Goal: Task Accomplishment & Management: Complete application form

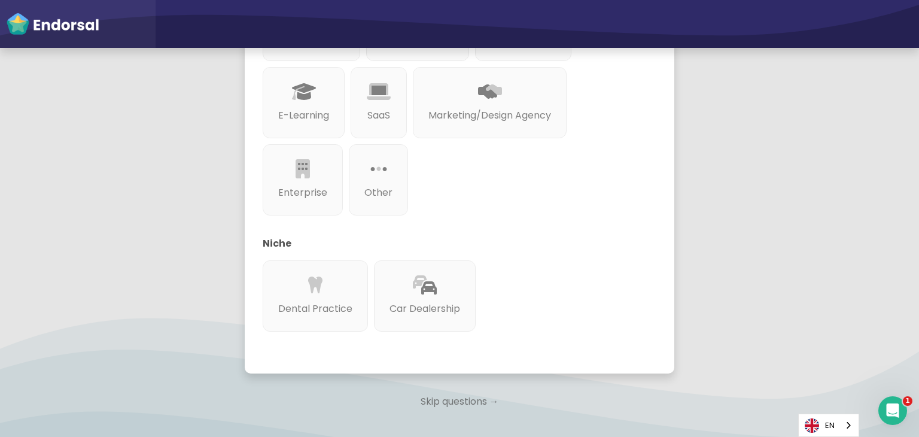
scroll to position [145, 0]
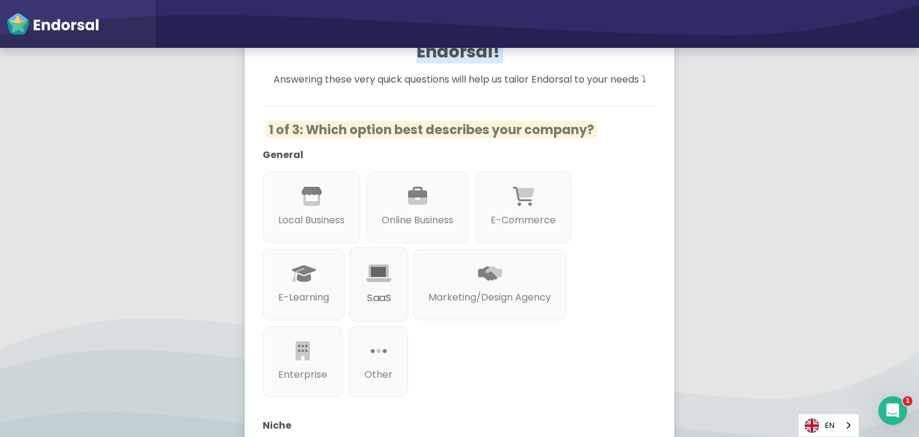
click at [376, 284] on div at bounding box center [379, 287] width 26 height 7
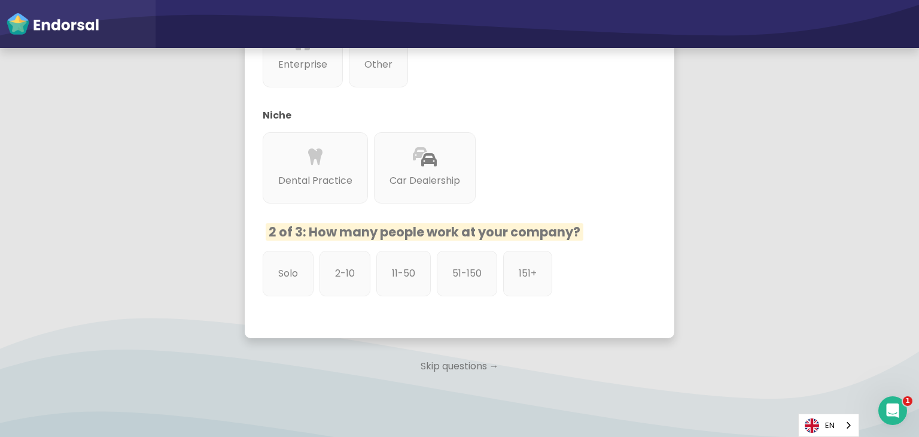
scroll to position [417, 0]
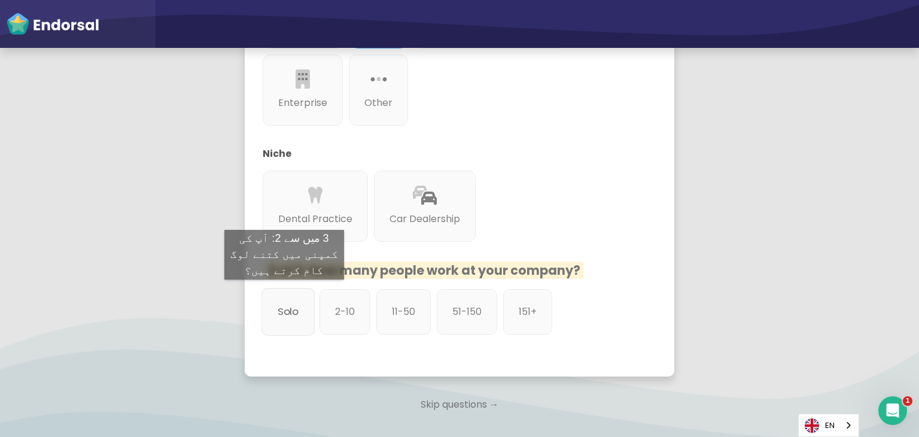
click at [284, 304] on p "Solo" at bounding box center [288, 311] width 21 height 15
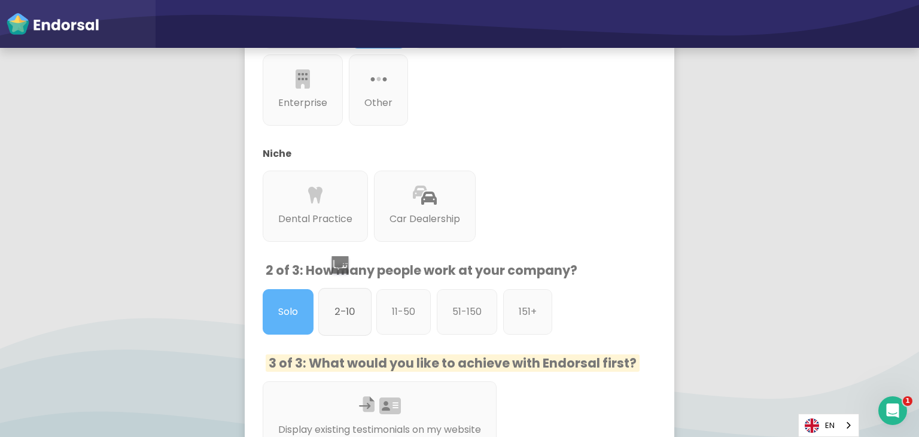
click at [345, 304] on p "2-10" at bounding box center [345, 311] width 21 height 15
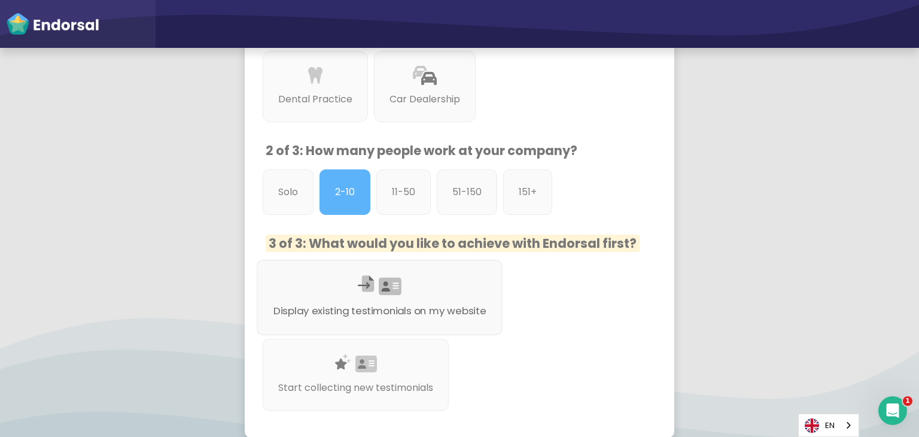
scroll to position [657, 0]
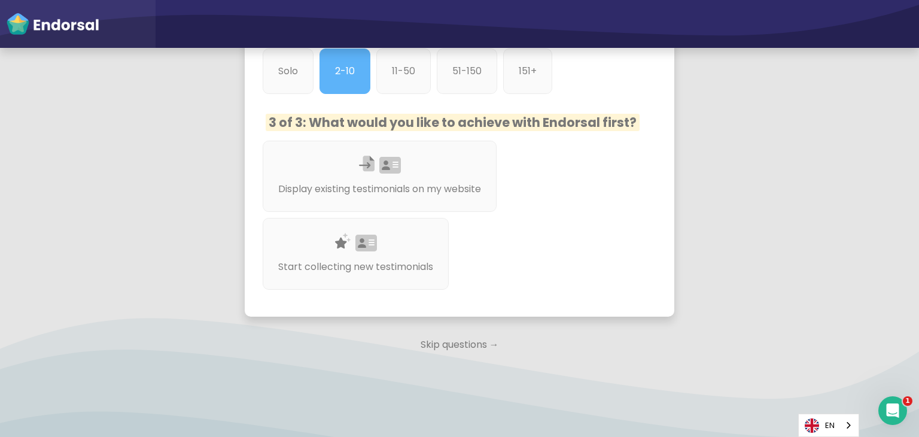
click at [456, 332] on p "Skip questions →" at bounding box center [460, 345] width 430 height 26
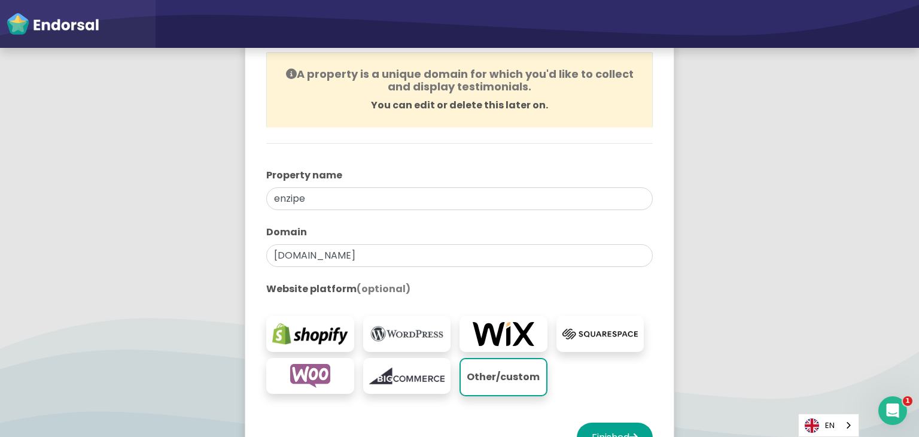
scroll to position [153, 0]
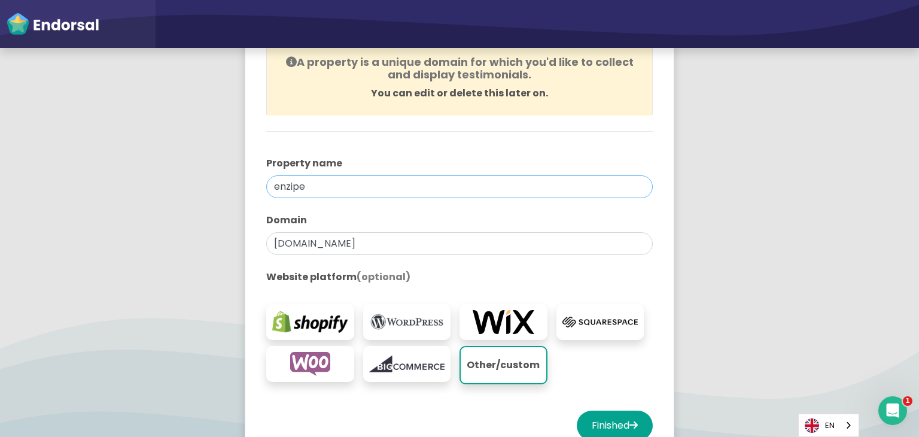
click at [323, 181] on input "enzipe" at bounding box center [459, 186] width 387 height 23
click at [311, 187] on input "enzipe" at bounding box center [459, 186] width 387 height 23
type input "e"
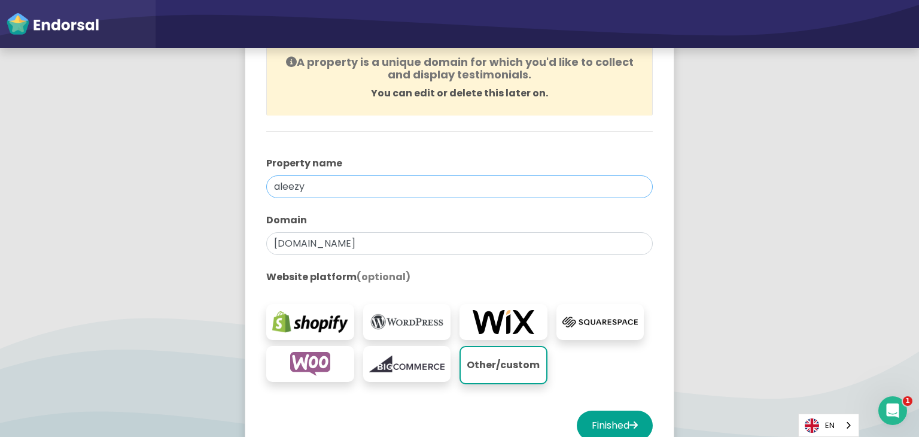
click at [313, 181] on input "aleezy" at bounding box center [459, 186] width 387 height 23
paste input "ize"
drag, startPoint x: 300, startPoint y: 185, endPoint x: 221, endPoint y: 186, distance: 79.6
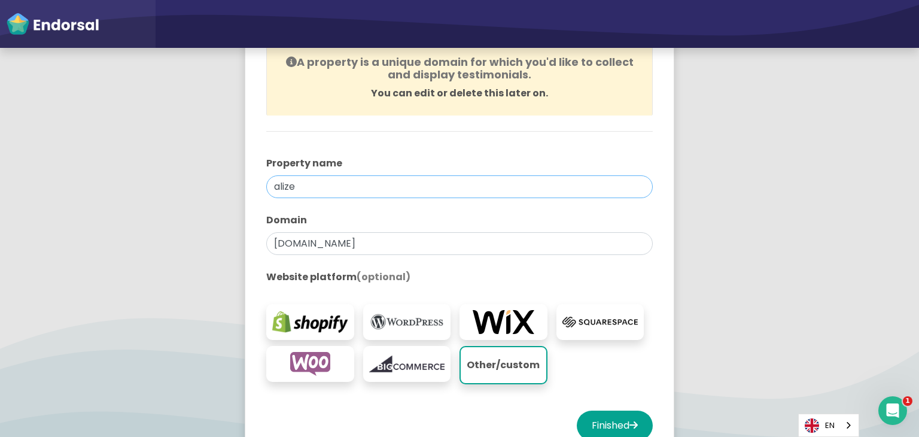
click at [221, 186] on app-survey "You're all set! Create your first property to start using Endorsal. A property …" at bounding box center [459, 209] width 919 height 573
type input "alize"
drag, startPoint x: 300, startPoint y: 241, endPoint x: 255, endPoint y: 248, distance: 46.0
click at [255, 248] on div "You're all set! Create your first property to start using Endorsal. A property …" at bounding box center [459, 203] width 417 height 516
paste input "aliz"
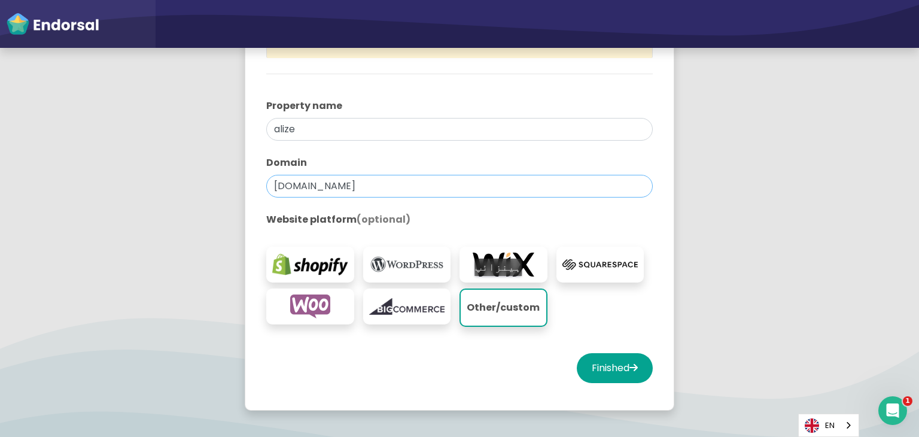
scroll to position [273, 0]
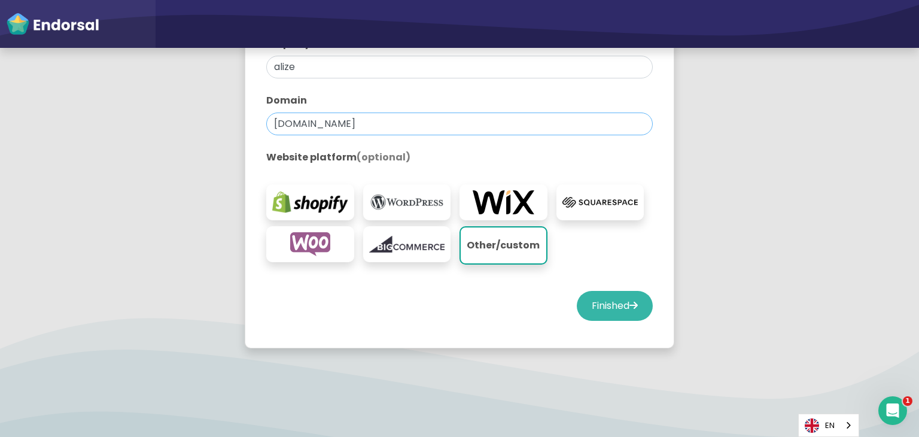
type input "alize.com"
click at [618, 300] on button "Finished" at bounding box center [615, 306] width 76 height 30
select select "14"
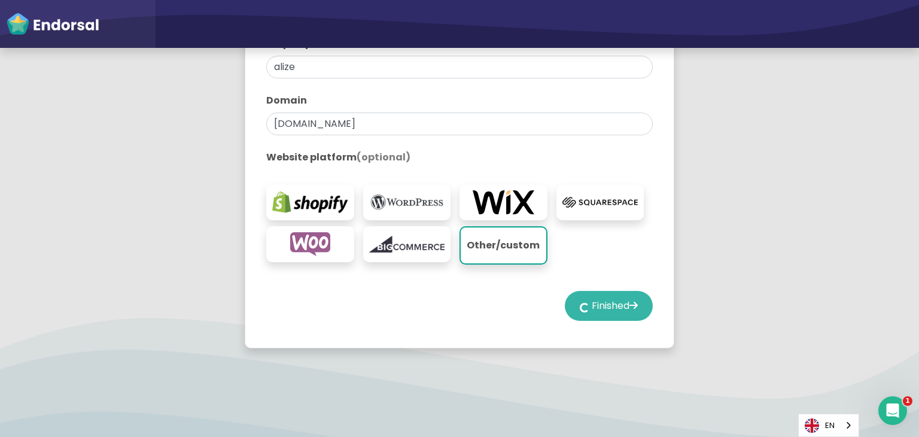
select select "14"
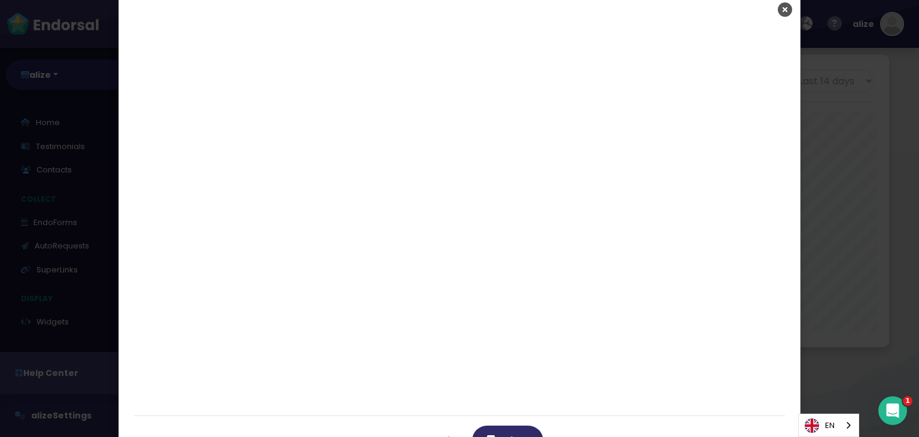
scroll to position [110, 0]
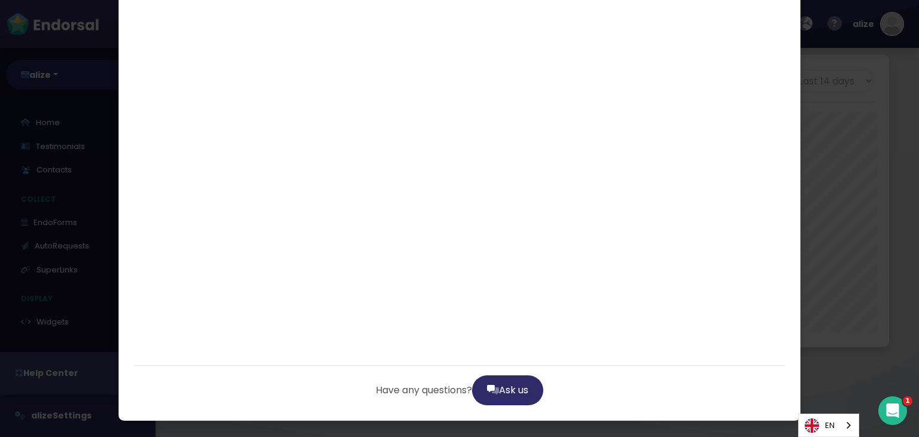
click at [846, 185] on div "Have any questions? Ask us" at bounding box center [459, 218] width 919 height 437
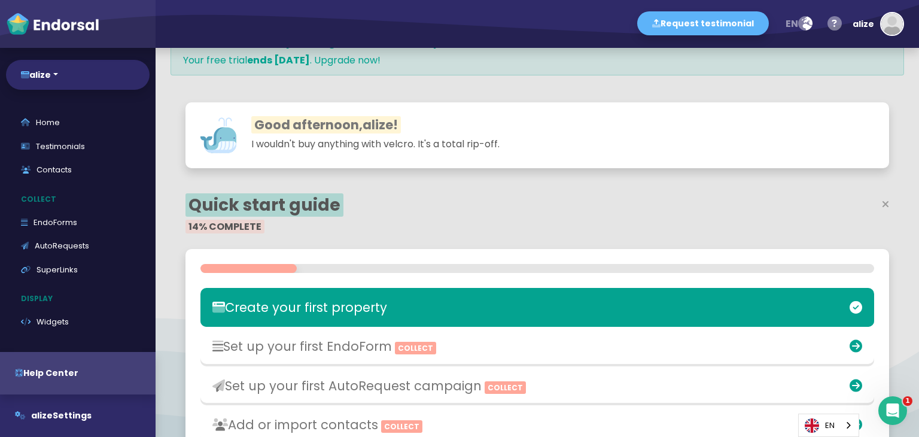
scroll to position [0, 0]
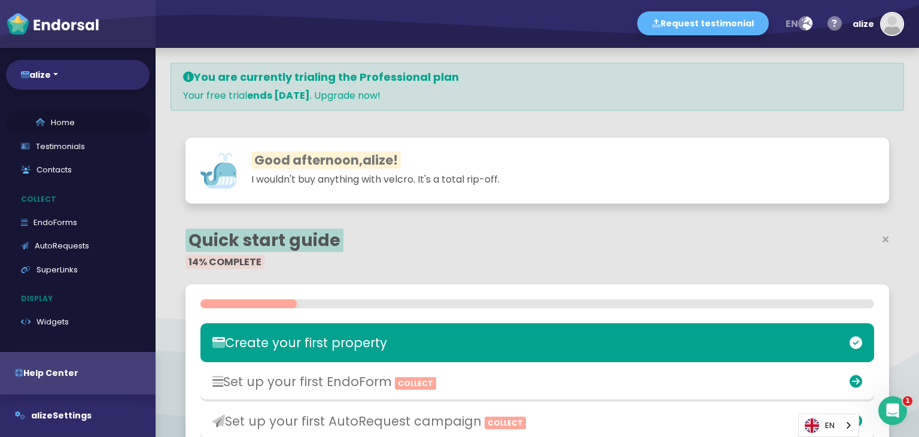
click at [91, 121] on link "Home" at bounding box center [78, 123] width 144 height 24
select select "14"
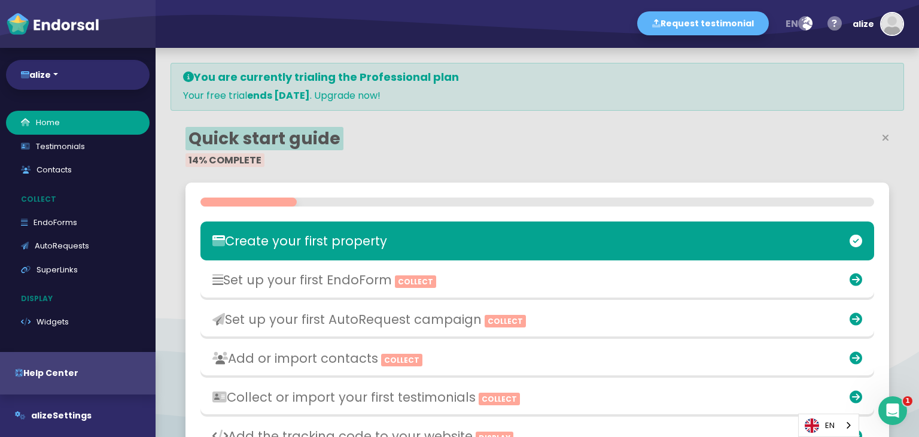
click at [52, 23] on img at bounding box center [52, 24] width 93 height 24
click at [14, 22] on img at bounding box center [52, 24] width 93 height 24
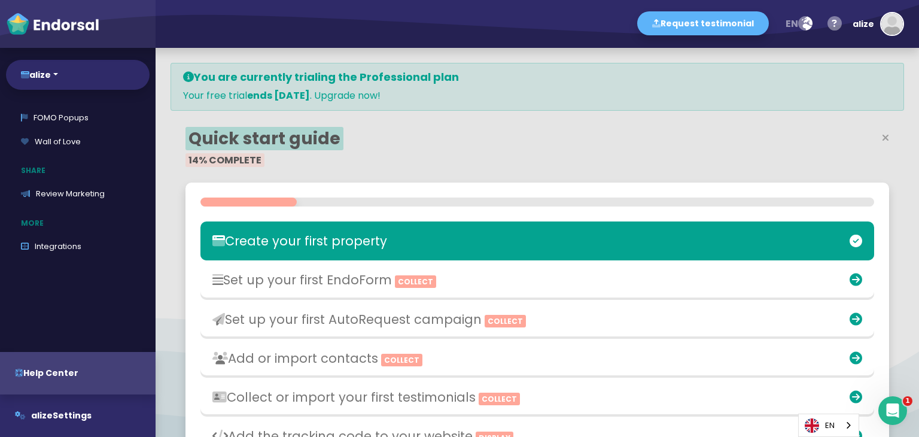
scroll to position [255, 0]
click at [93, 189] on link "Review Marketing" at bounding box center [78, 190] width 144 height 24
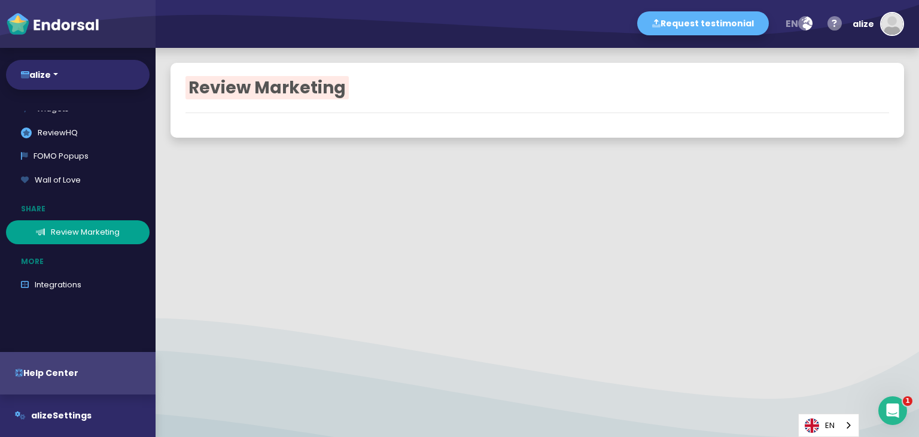
scroll to position [195, 0]
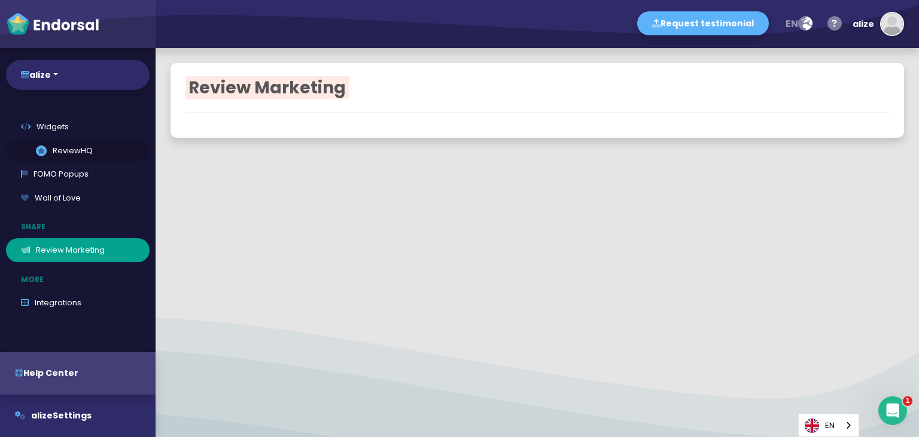
click at [85, 148] on link ".review-hq-icon-1{opacity:0.5;} ReviewHQ" at bounding box center [78, 151] width 144 height 24
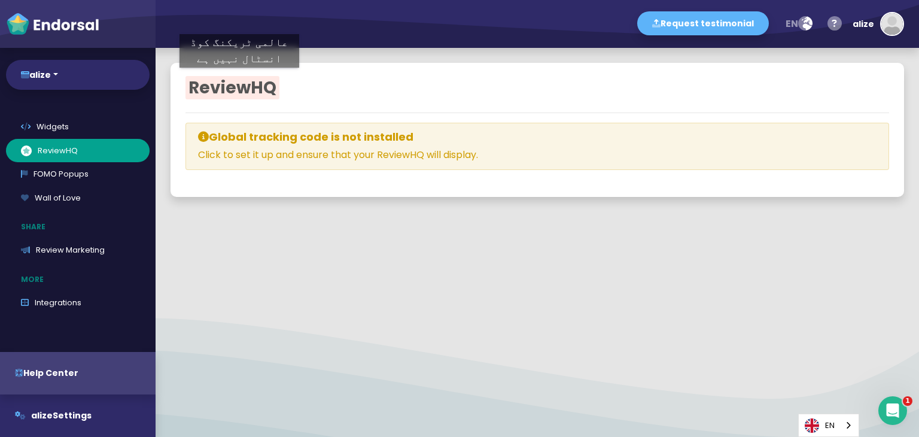
select select
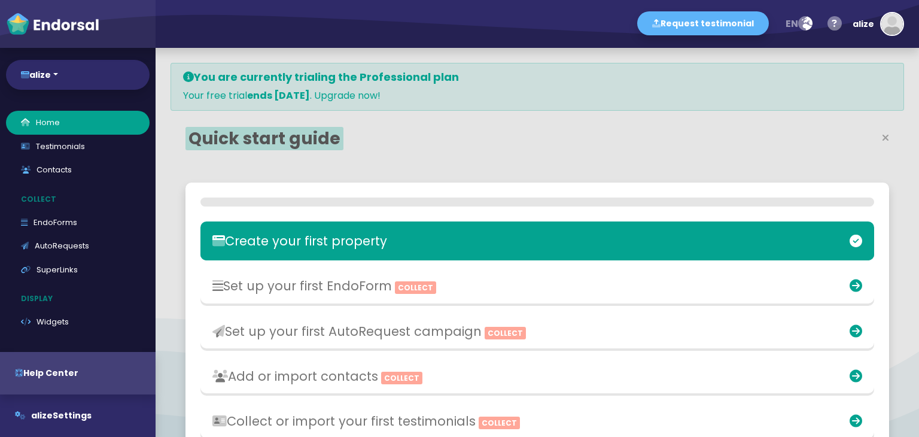
select select "14"
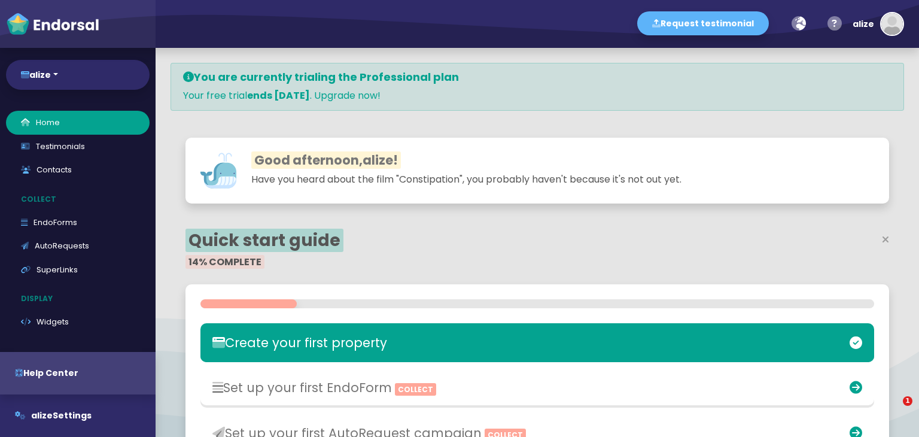
select select "14"
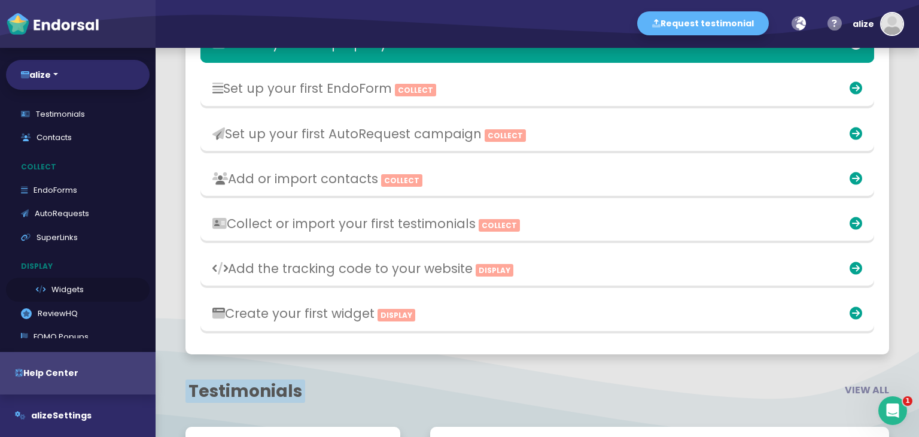
scroll to position [16, 0]
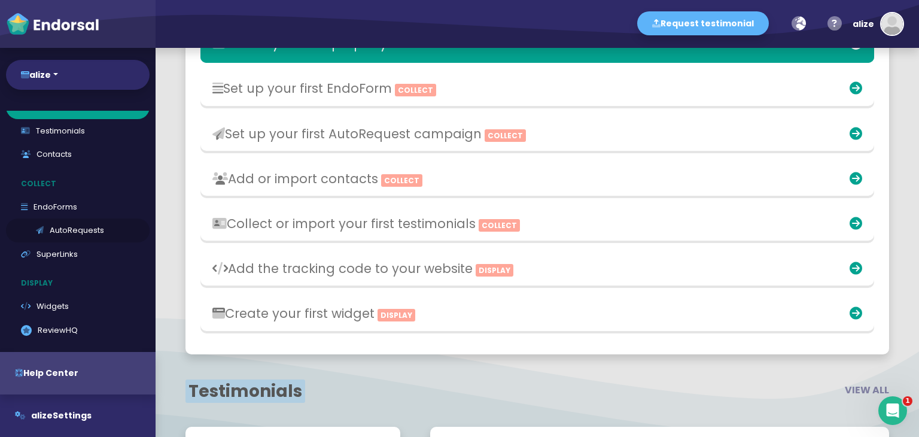
click at [63, 226] on link "AutoRequests" at bounding box center [78, 230] width 144 height 24
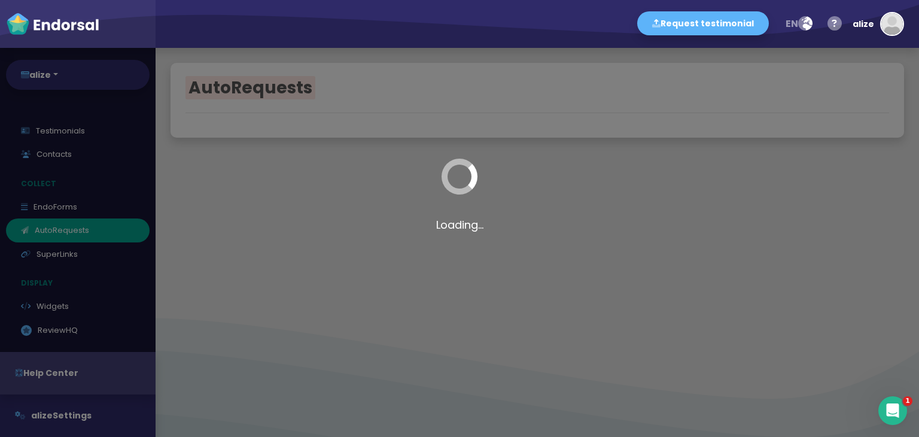
select select "90"
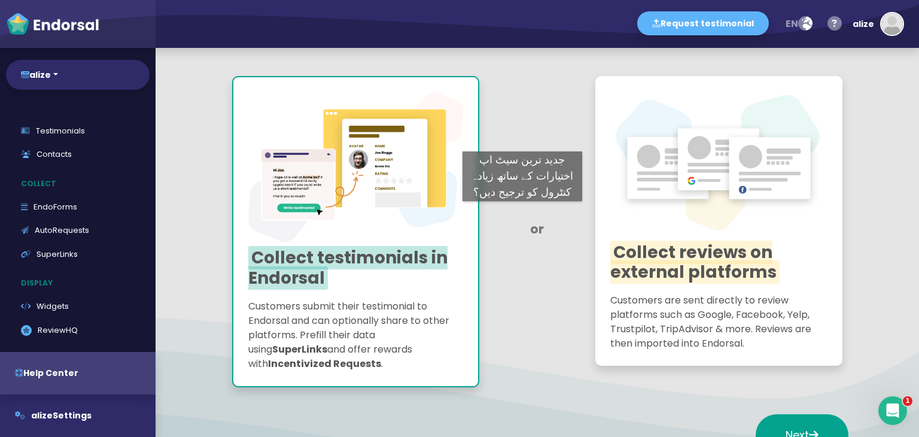
scroll to position [120, 0]
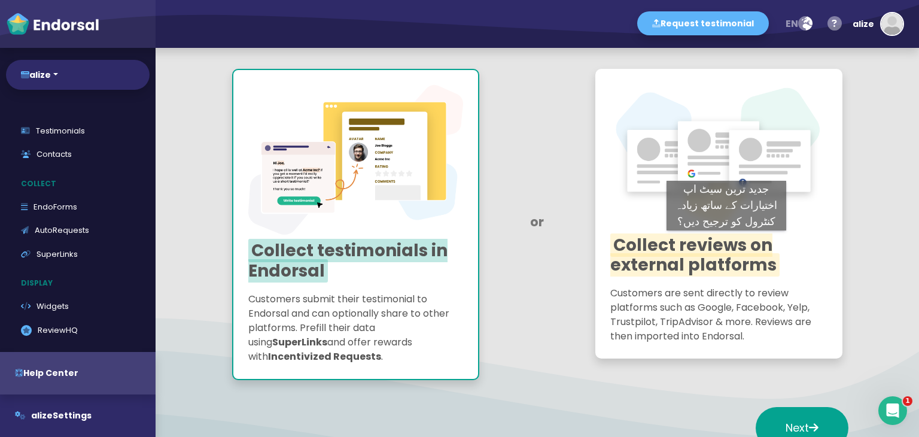
click at [727, 242] on span "Collect reviews on external platforms" at bounding box center [694, 255] width 169 height 44
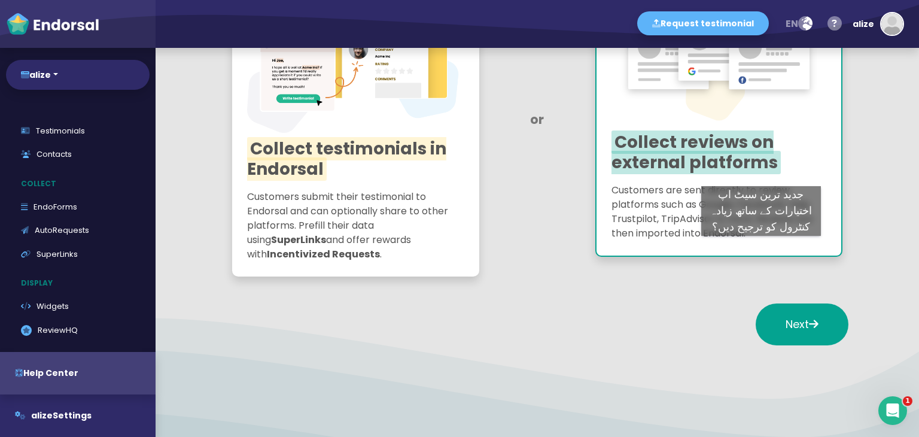
scroll to position [235, 0]
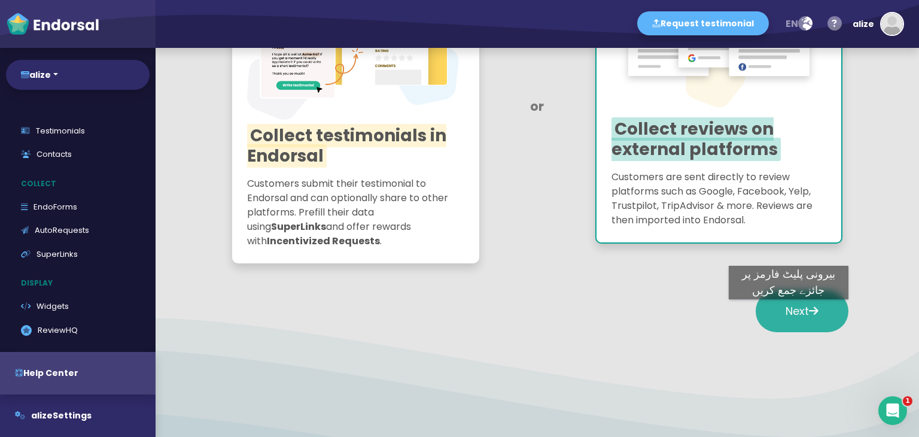
click at [789, 311] on span "Next" at bounding box center [802, 310] width 33 height 15
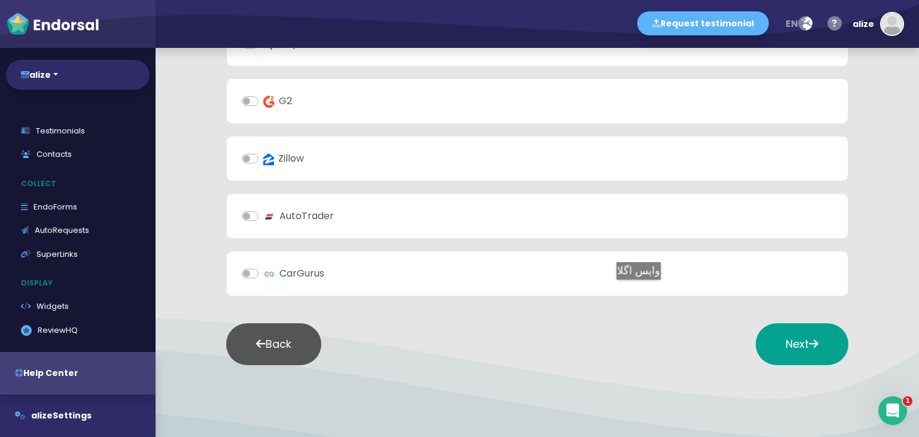
scroll to position [377, 0]
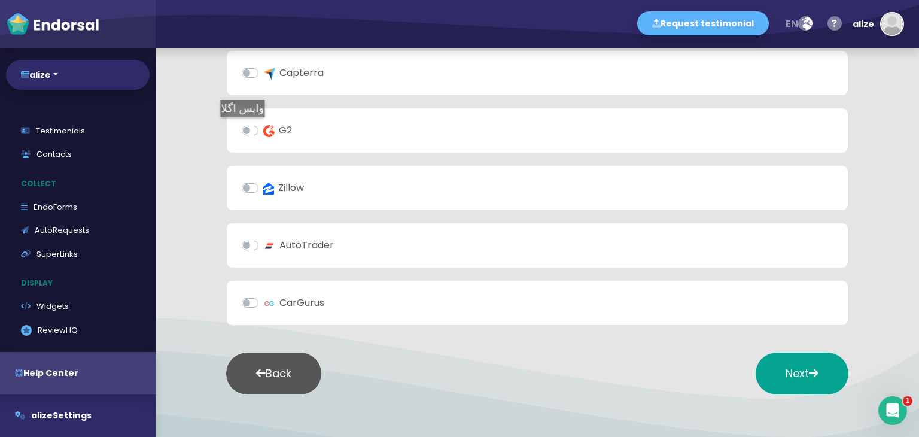
click at [263, 129] on label "G2" at bounding box center [277, 130] width 29 height 14
click at [0, 0] on input "G2" at bounding box center [0, 0] width 0 height 0
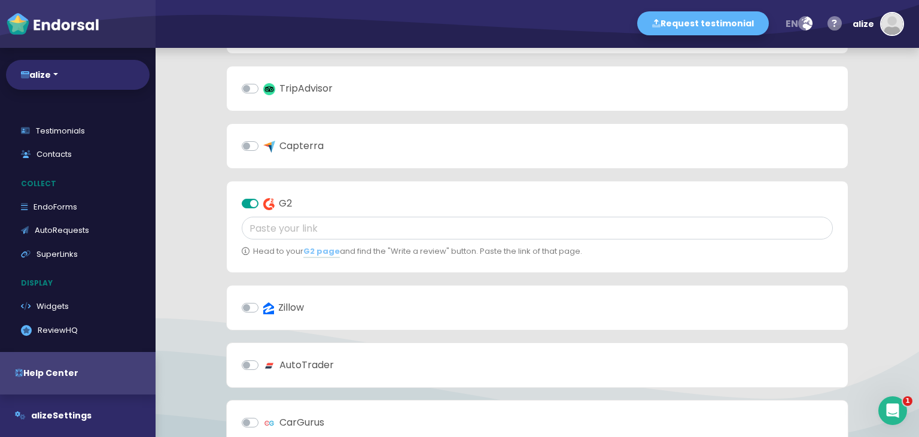
scroll to position [484, 0]
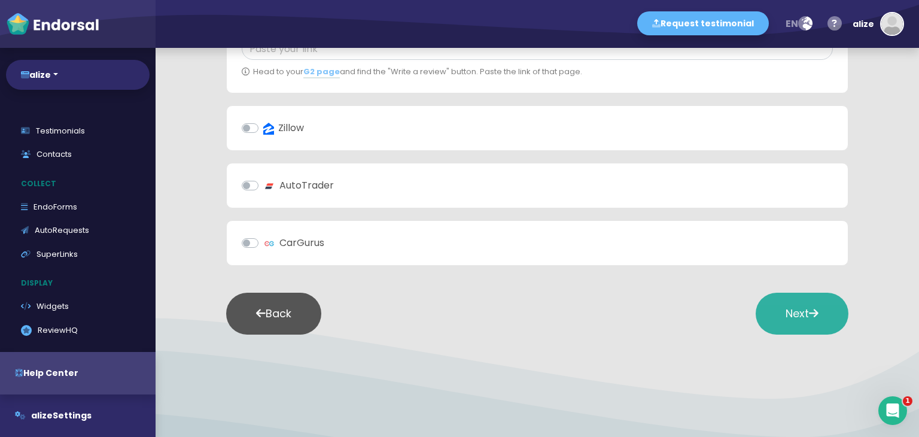
click at [815, 309] on button "Next" at bounding box center [802, 314] width 93 height 42
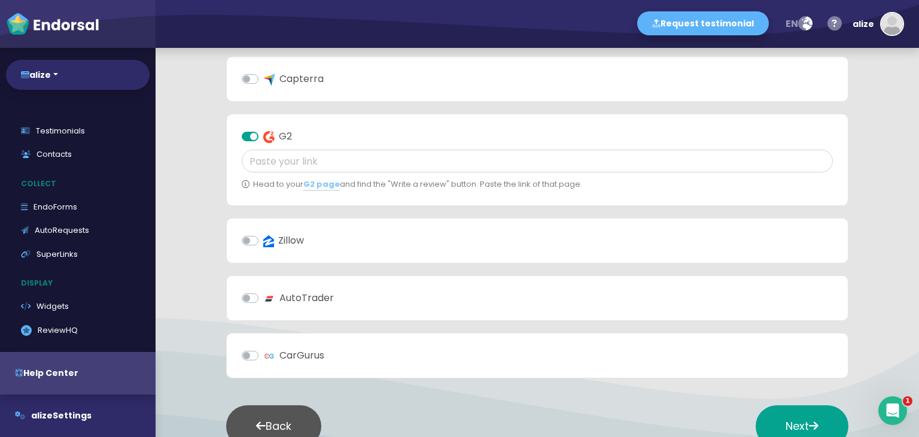
scroll to position [364, 0]
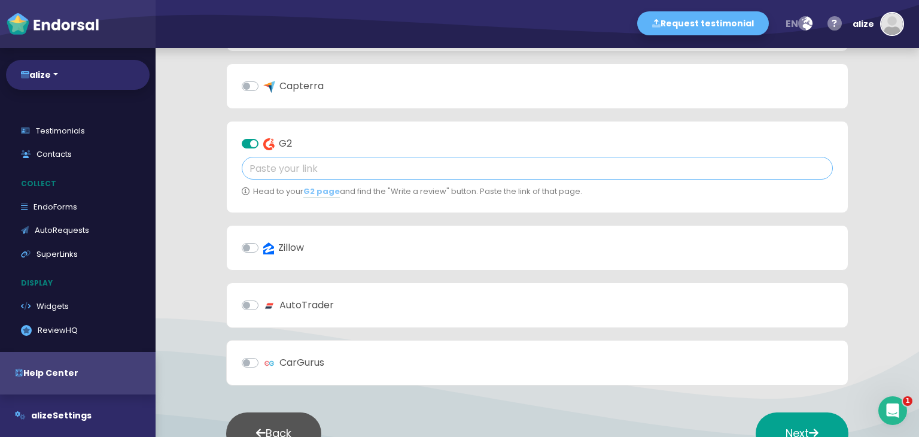
click at [302, 169] on input "text" at bounding box center [537, 168] width 591 height 23
paste input "https://www.g2.com/products/slack/reviews"
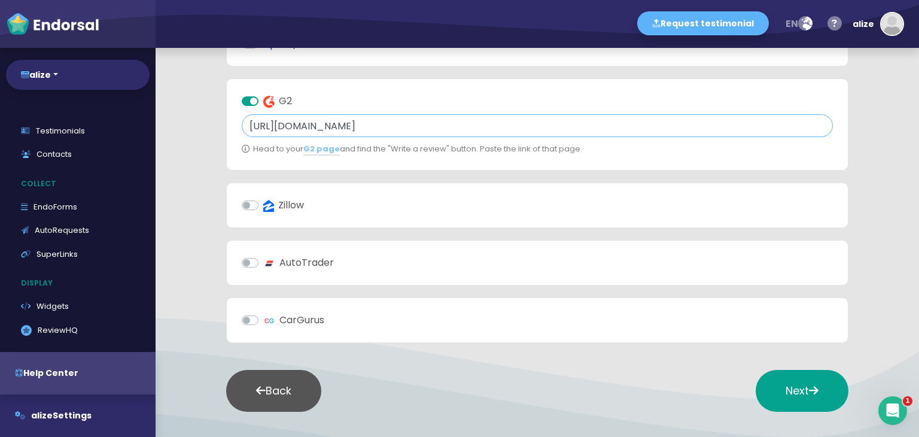
scroll to position [424, 0]
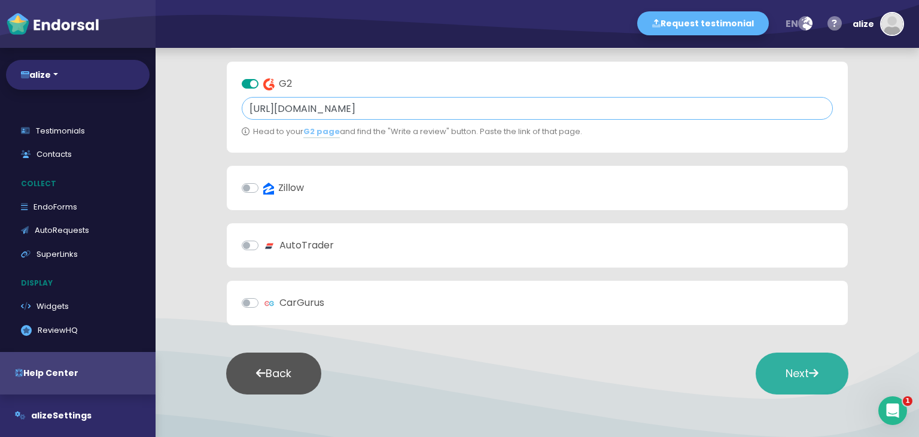
type input "https://www.g2.com/products/slack/reviews"
click at [816, 370] on button "Next" at bounding box center [802, 373] width 93 height 42
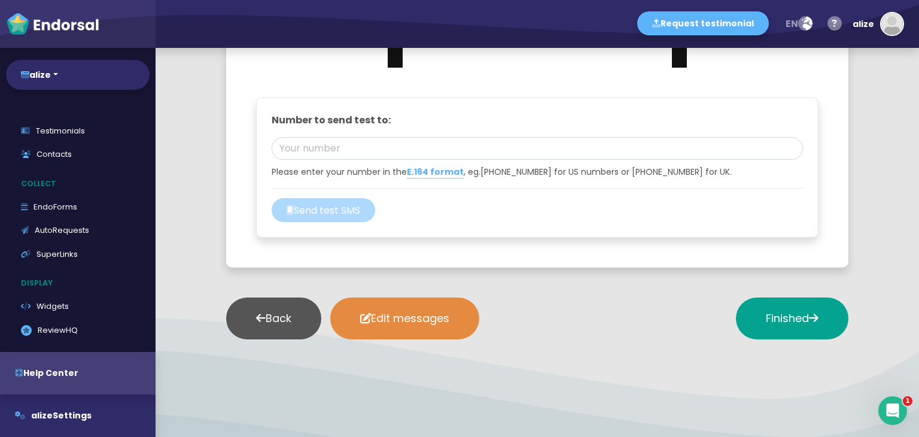
scroll to position [1522, 0]
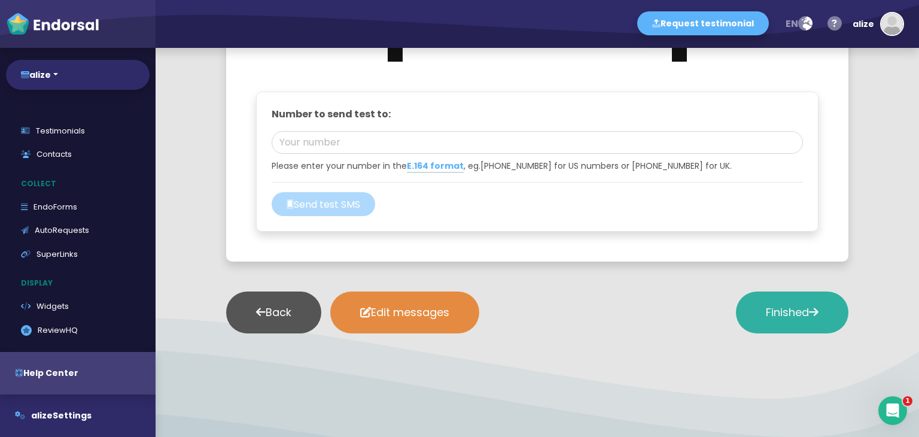
click at [814, 312] on button "Finished" at bounding box center [792, 312] width 113 height 42
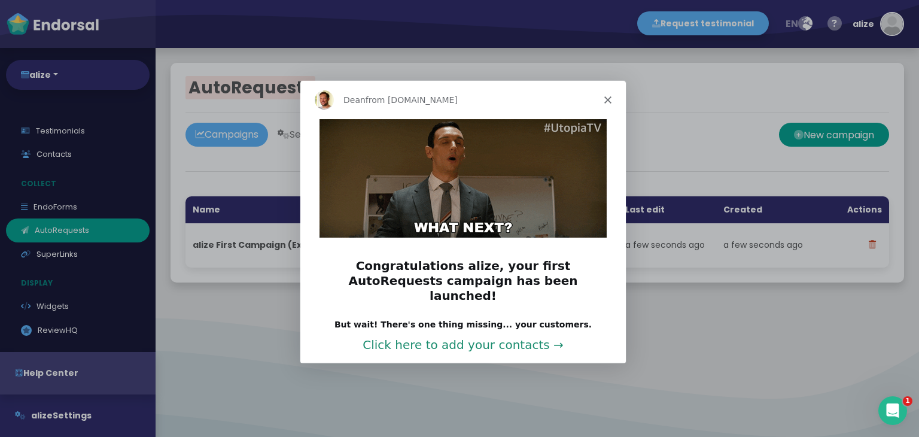
click at [490, 337] on link "Click here to add your contacts →" at bounding box center [462, 344] width 201 height 14
click at [607, 101] on icon "Close" at bounding box center [607, 99] width 7 height 7
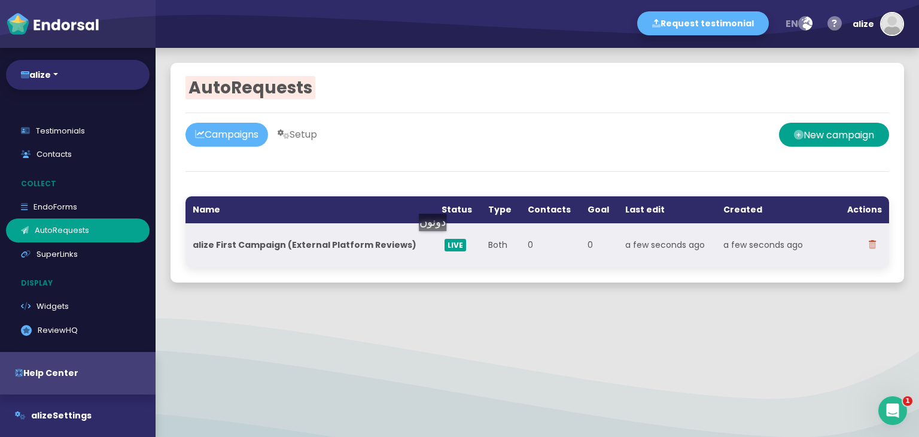
click at [445, 243] on span "LIVE" at bounding box center [456, 245] width 22 height 13
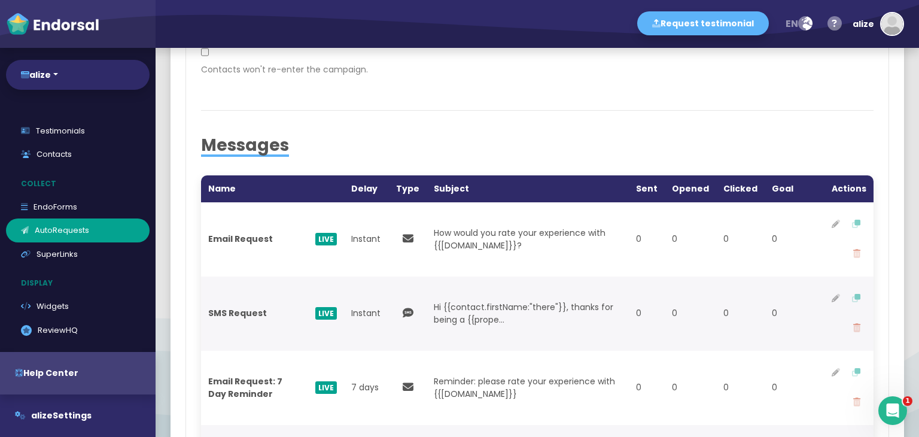
scroll to position [397, 0]
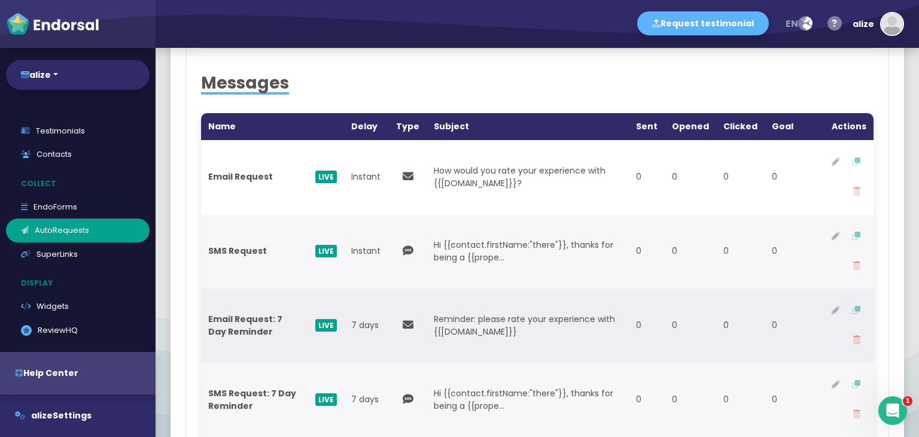
click at [320, 329] on span "LIVE" at bounding box center [326, 325] width 22 height 13
click at [268, 317] on strong "Email Request: 7 Day Reminder" at bounding box center [246, 325] width 76 height 25
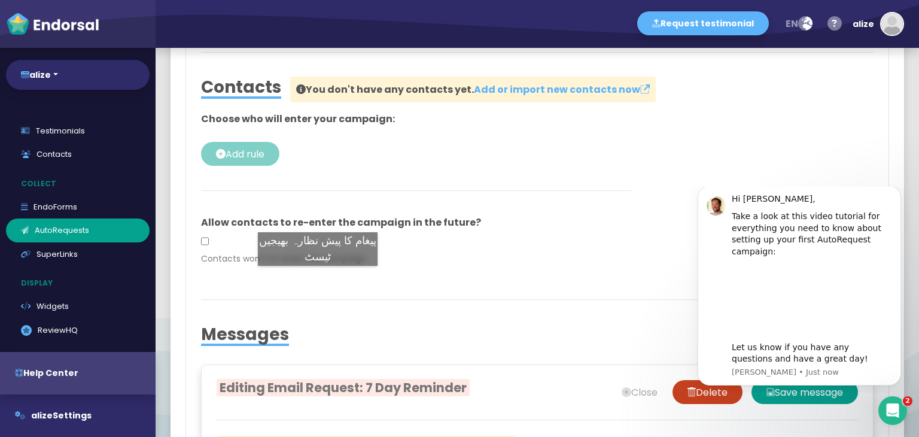
scroll to position [0, 0]
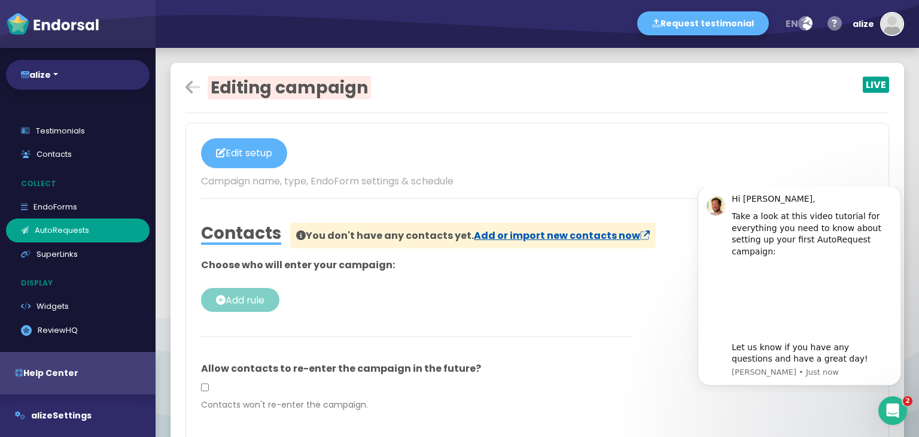
click at [607, 236] on link "Add or import new contacts now" at bounding box center [562, 236] width 176 height 14
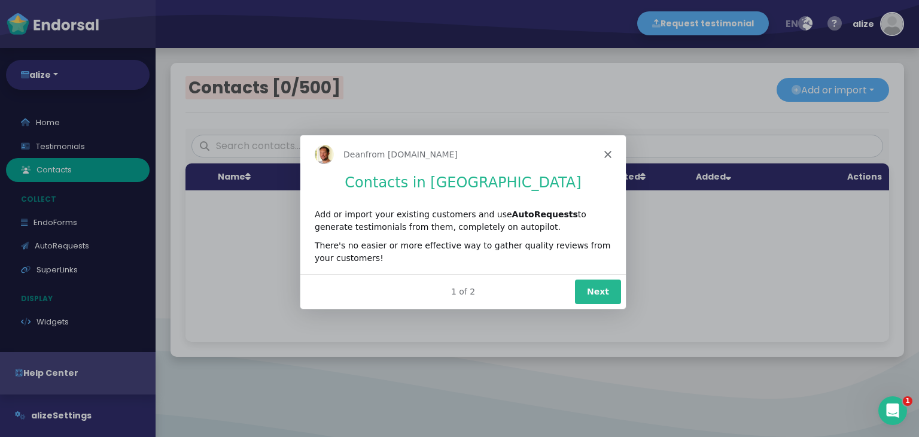
click at [604, 300] on button "Next" at bounding box center [597, 291] width 46 height 25
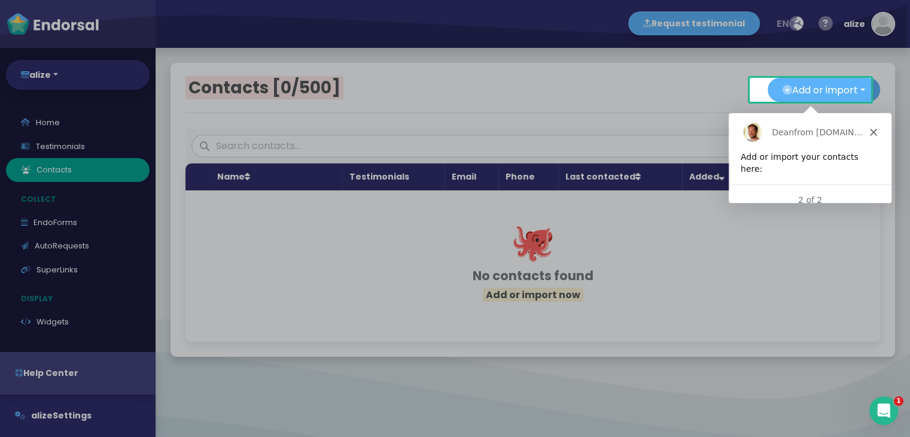
click at [877, 130] on div "Dean from Endorsal.io" at bounding box center [809, 132] width 163 height 38
click at [830, 78] on button "Add or import" at bounding box center [824, 90] width 113 height 24
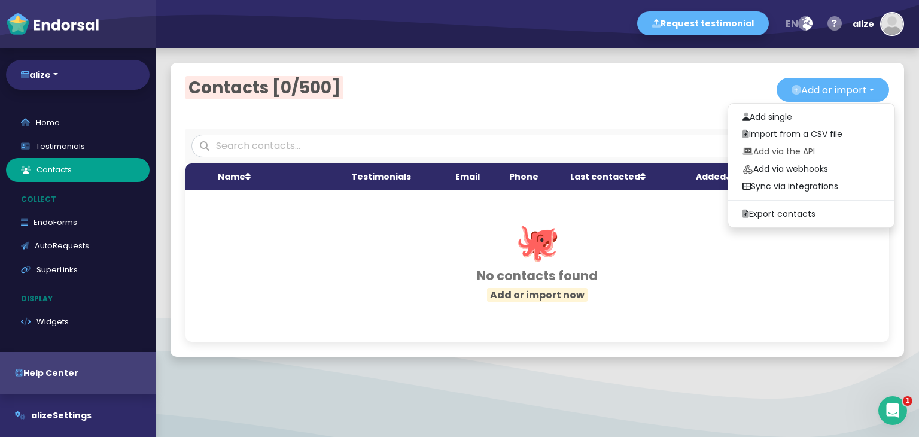
click at [644, 364] on div "Contacts [0/500] Add or import Add single Import from a CSV file Add via the AP…" at bounding box center [538, 210] width 764 height 324
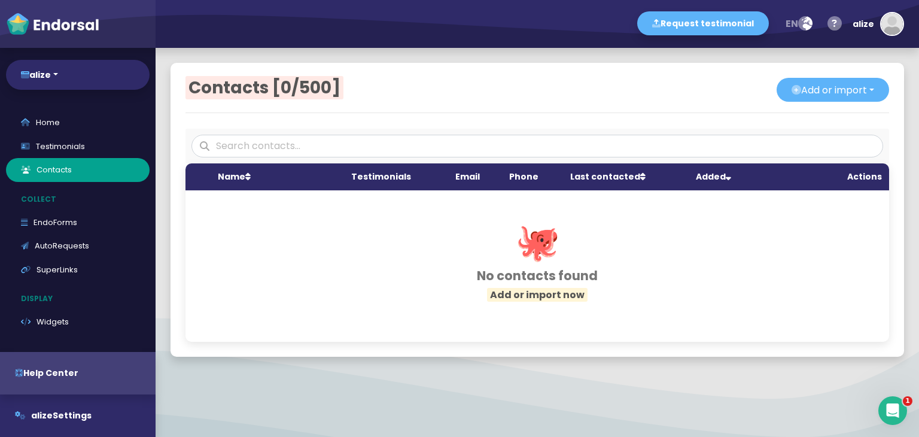
click at [619, 176] on th "Last contacted" at bounding box center [626, 176] width 126 height 27
click at [701, 173] on th "Added" at bounding box center [739, 176] width 101 height 27
click at [598, 175] on th "Last contacted" at bounding box center [626, 176] width 126 height 27
click at [868, 17] on div "alize" at bounding box center [864, 24] width 22 height 36
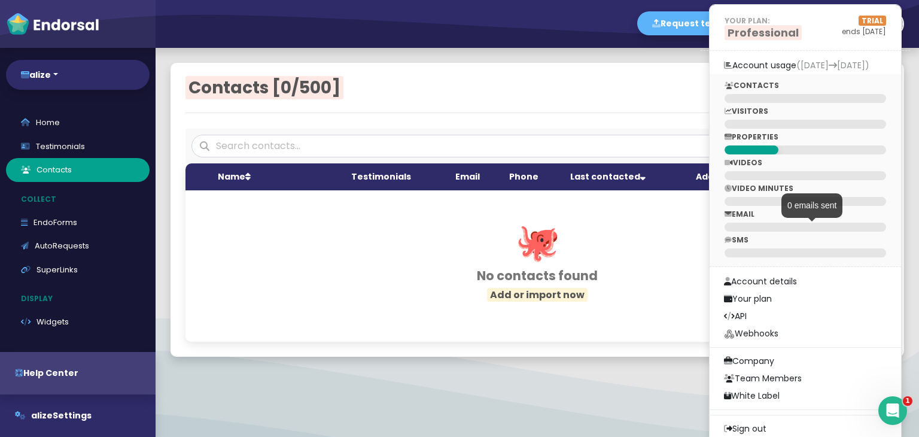
click at [802, 226] on div at bounding box center [806, 227] width 162 height 9
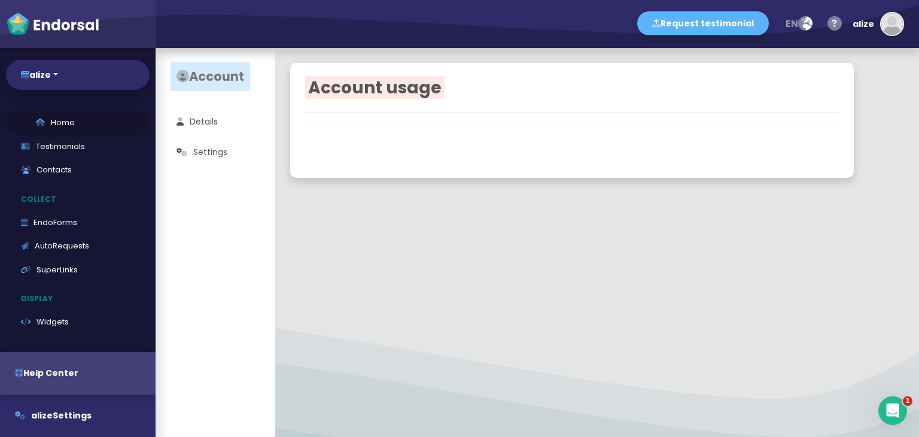
click at [65, 119] on link "Home" at bounding box center [78, 123] width 144 height 24
select select "14"
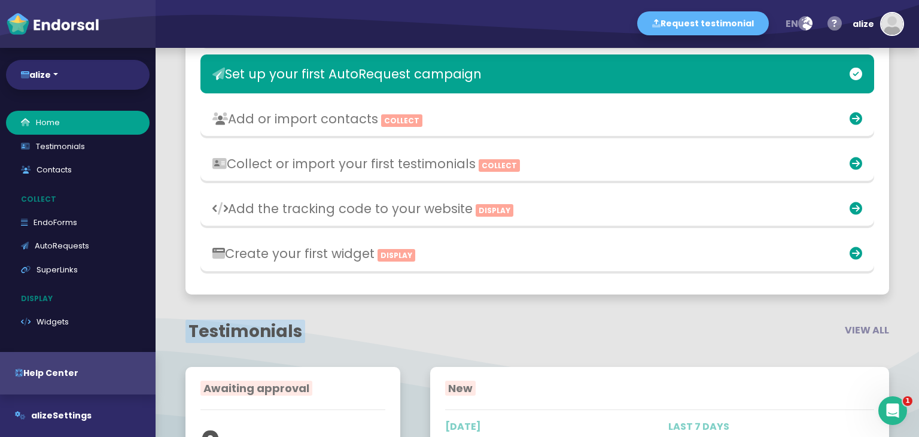
scroll to position [299, 0]
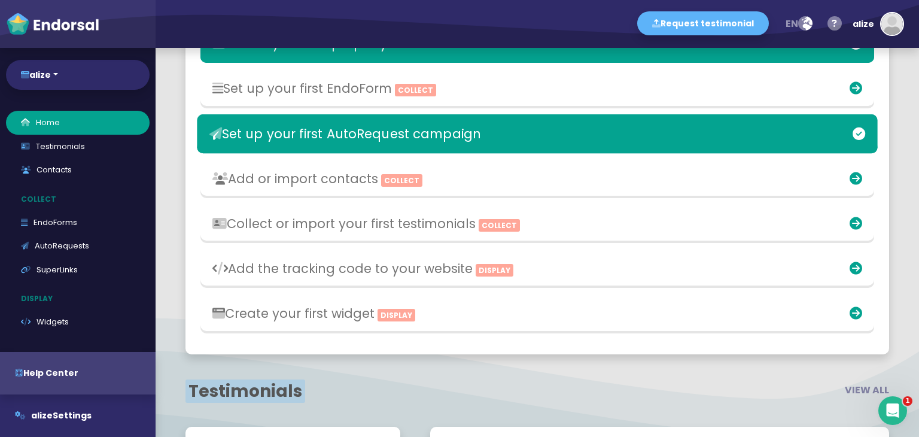
click at [656, 132] on h3 at bounding box center [760, 133] width 211 height 15
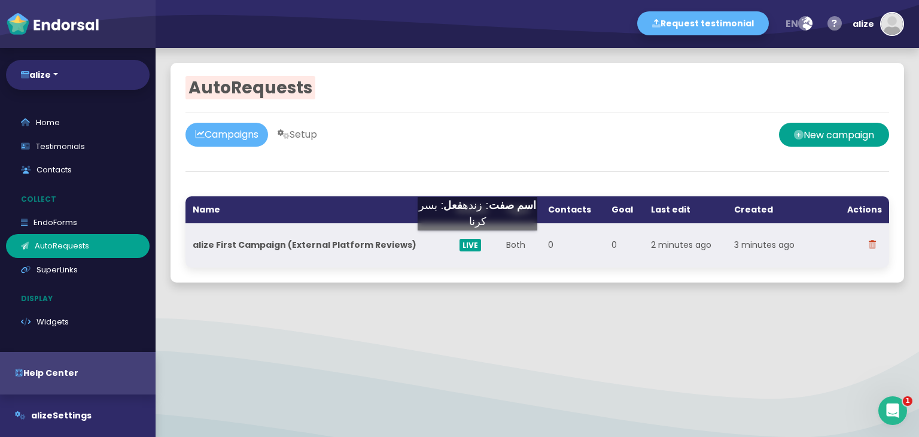
click at [460, 242] on span "LIVE" at bounding box center [471, 245] width 22 height 13
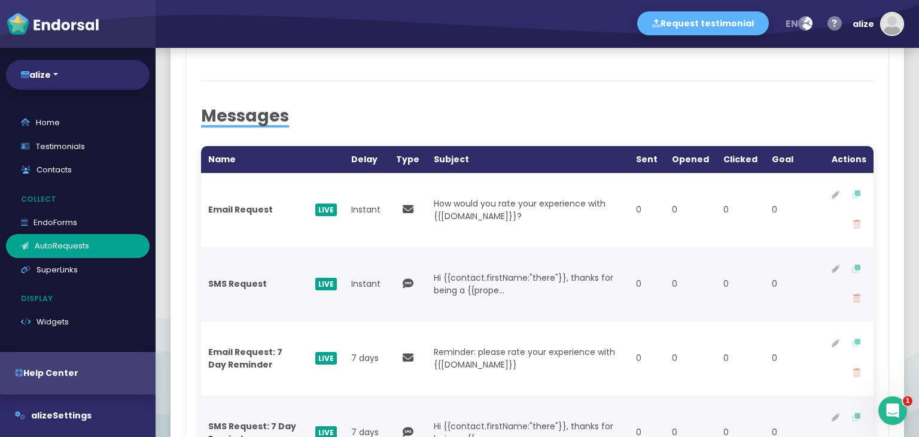
scroll to position [359, 0]
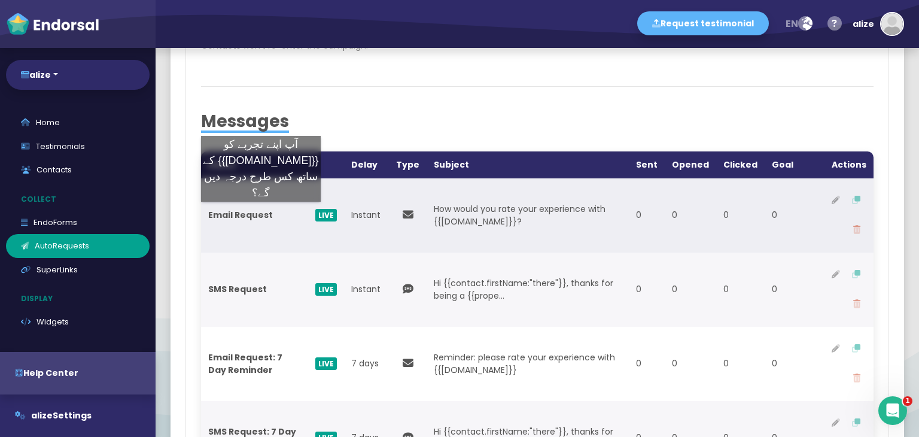
click at [261, 214] on strong "Email Request" at bounding box center [240, 215] width 65 height 12
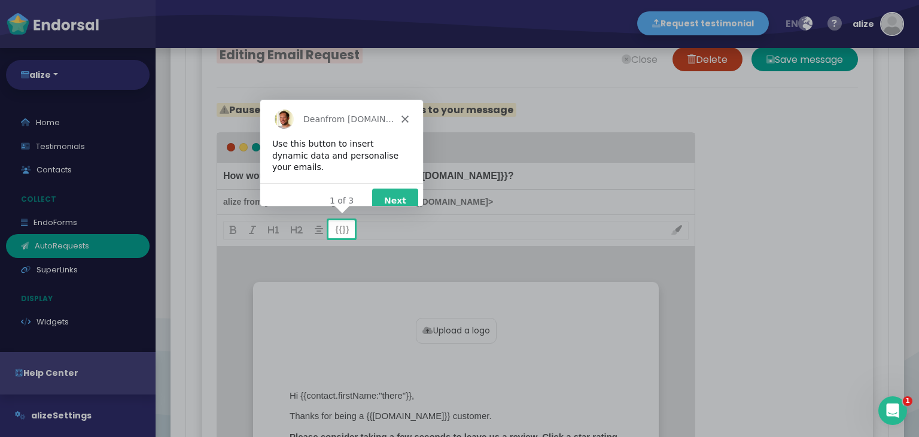
scroll to position [0, 0]
click at [405, 115] on icon "Close" at bounding box center [404, 117] width 7 height 7
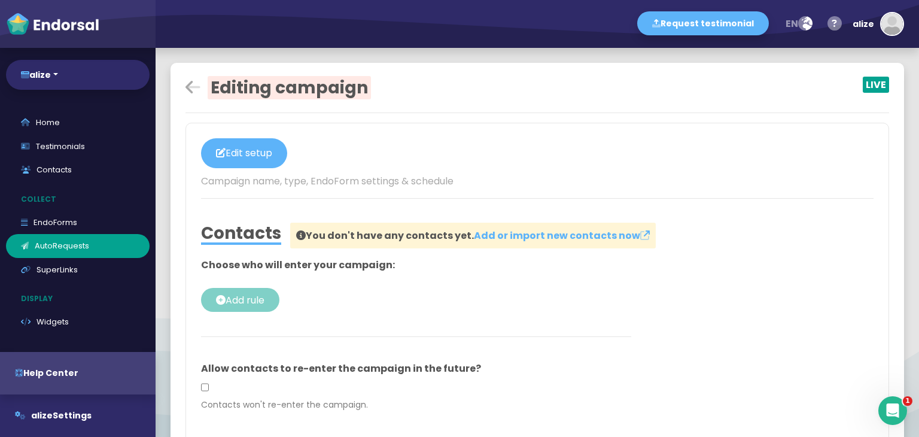
click at [187, 86] on icon at bounding box center [193, 87] width 15 height 17
